Goal: Navigation & Orientation: Go to known website

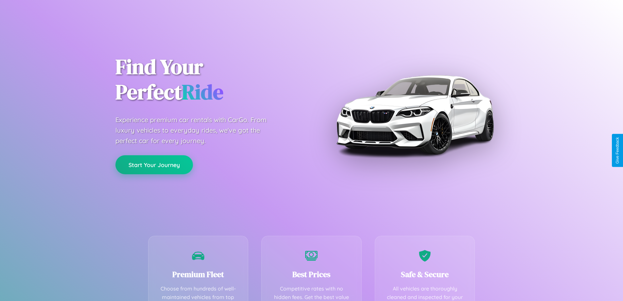
click at [154, 164] on button "Start Your Journey" at bounding box center [154, 164] width 78 height 19
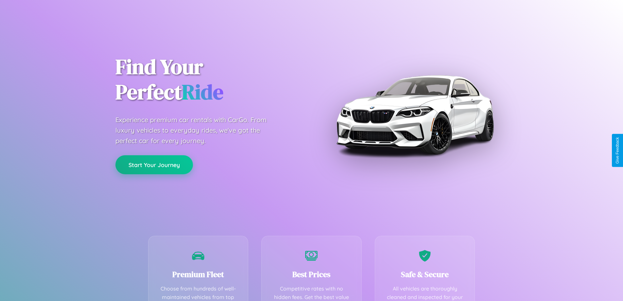
click at [154, 164] on button "Start Your Journey" at bounding box center [154, 164] width 78 height 19
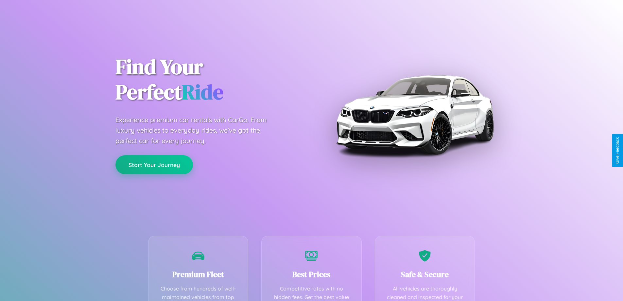
click at [154, 164] on button "Start Your Journey" at bounding box center [154, 164] width 78 height 19
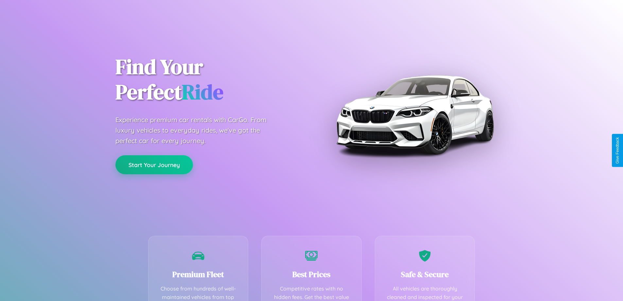
click at [154, 164] on button "Start Your Journey" at bounding box center [154, 164] width 78 height 19
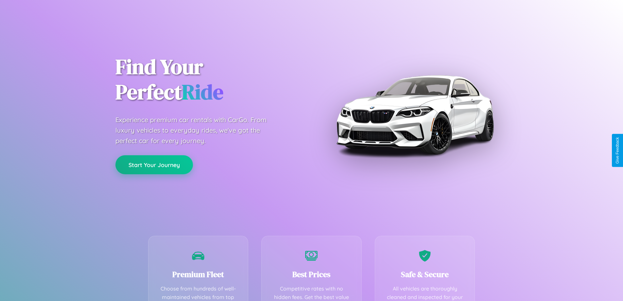
click at [154, 164] on button "Start Your Journey" at bounding box center [154, 164] width 78 height 19
